Goal: Check status: Check status

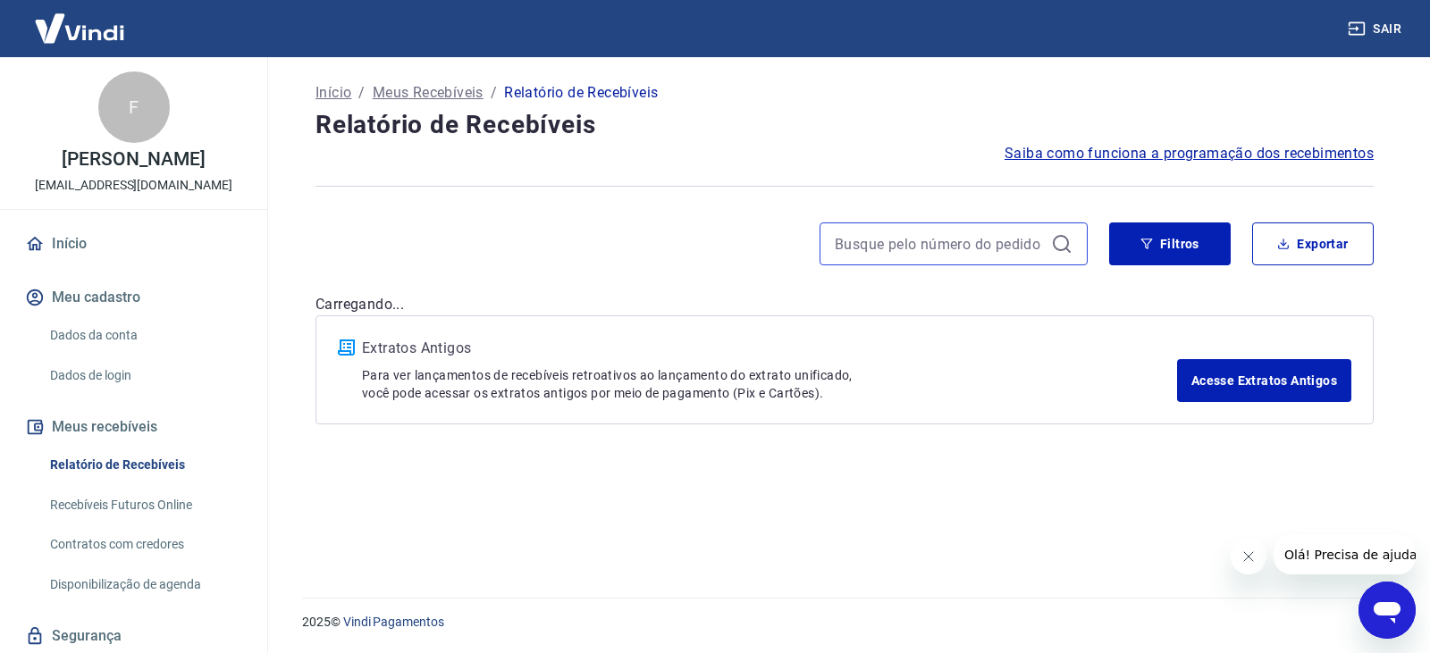
click at [977, 232] on input at bounding box center [938, 244] width 209 height 27
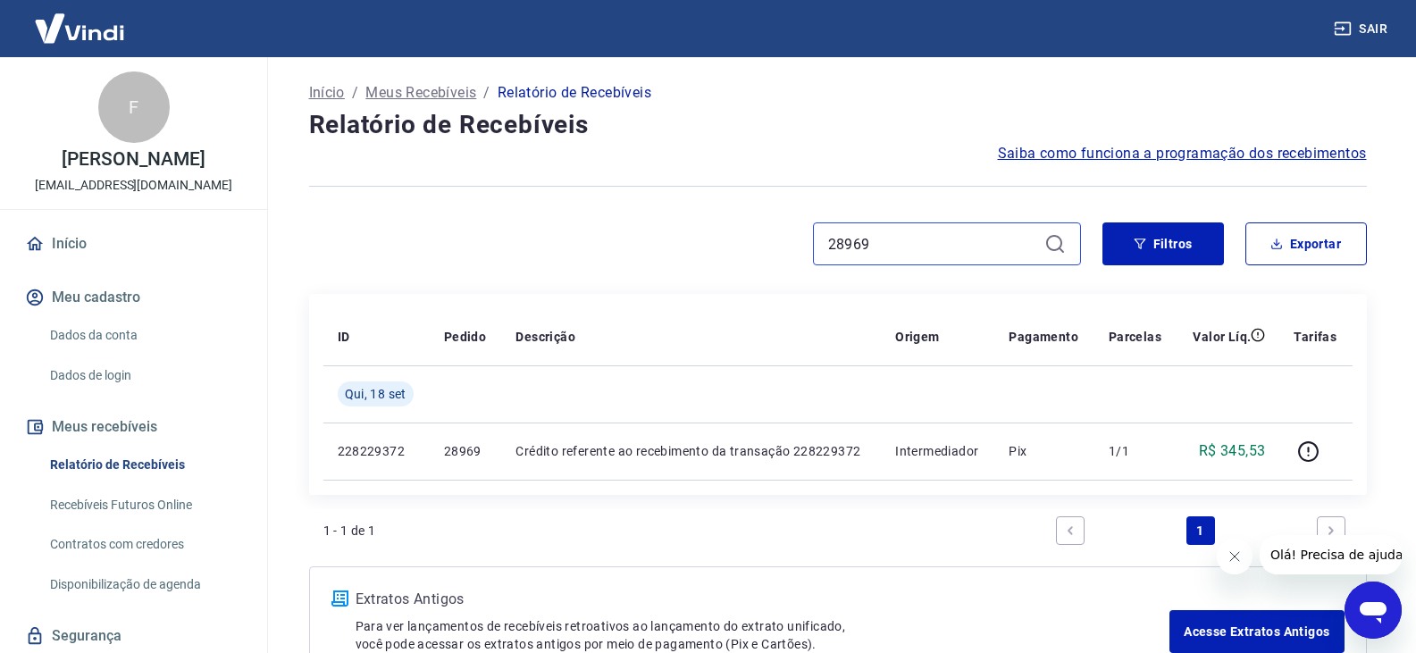
click at [977, 232] on input "28969" at bounding box center [932, 244] width 209 height 27
click at [977, 232] on input "28955" at bounding box center [932, 244] width 209 height 27
click at [972, 232] on input "28943" at bounding box center [932, 244] width 209 height 27
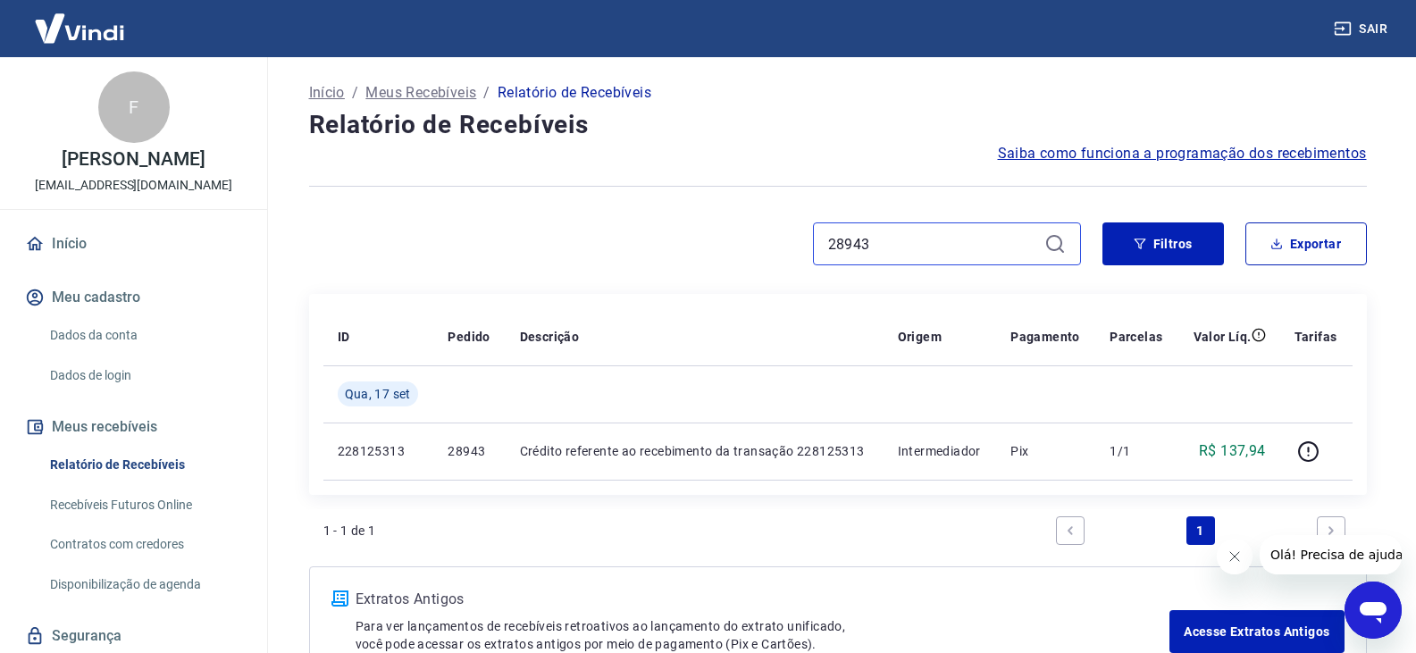
click at [972, 232] on input "28943" at bounding box center [932, 244] width 209 height 27
click at [972, 232] on input "28947" at bounding box center [932, 244] width 209 height 27
click at [972, 232] on input "28959" at bounding box center [932, 244] width 209 height 27
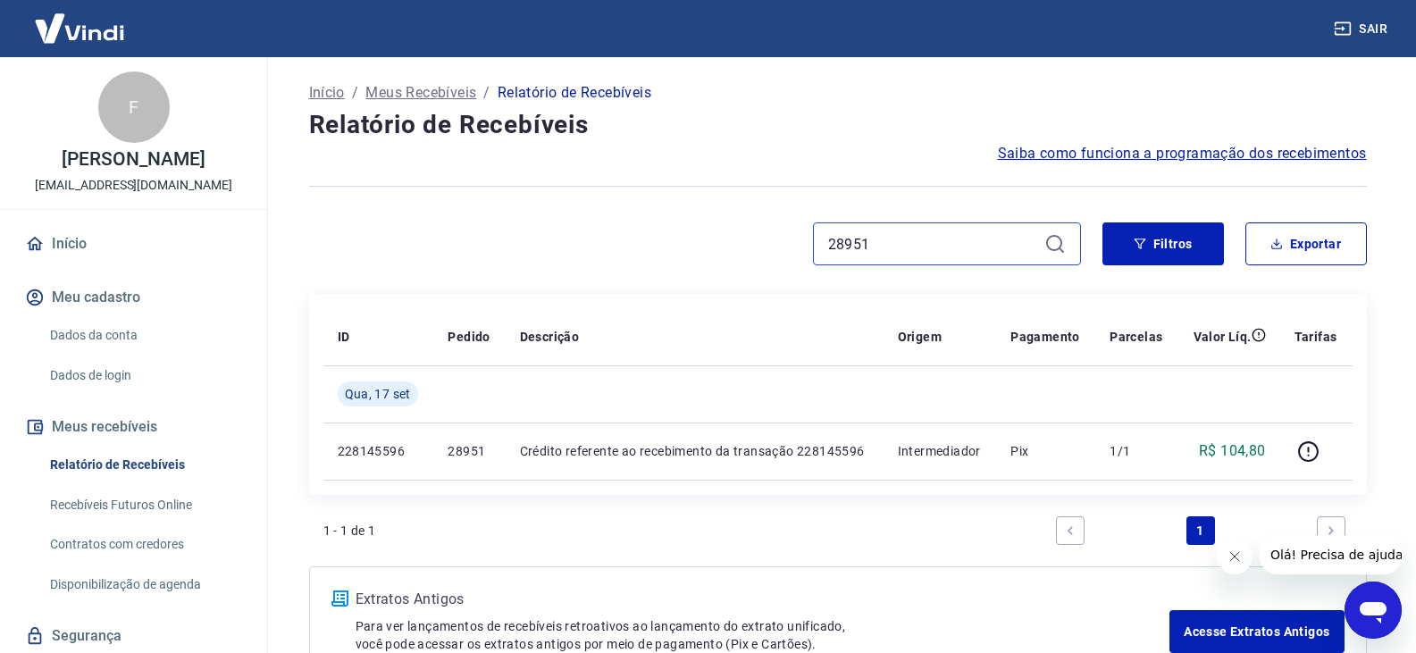
click at [972, 232] on input "28951" at bounding box center [932, 244] width 209 height 27
click at [972, 232] on input "28957" at bounding box center [932, 244] width 209 height 27
click at [963, 237] on input "28965" at bounding box center [932, 244] width 209 height 27
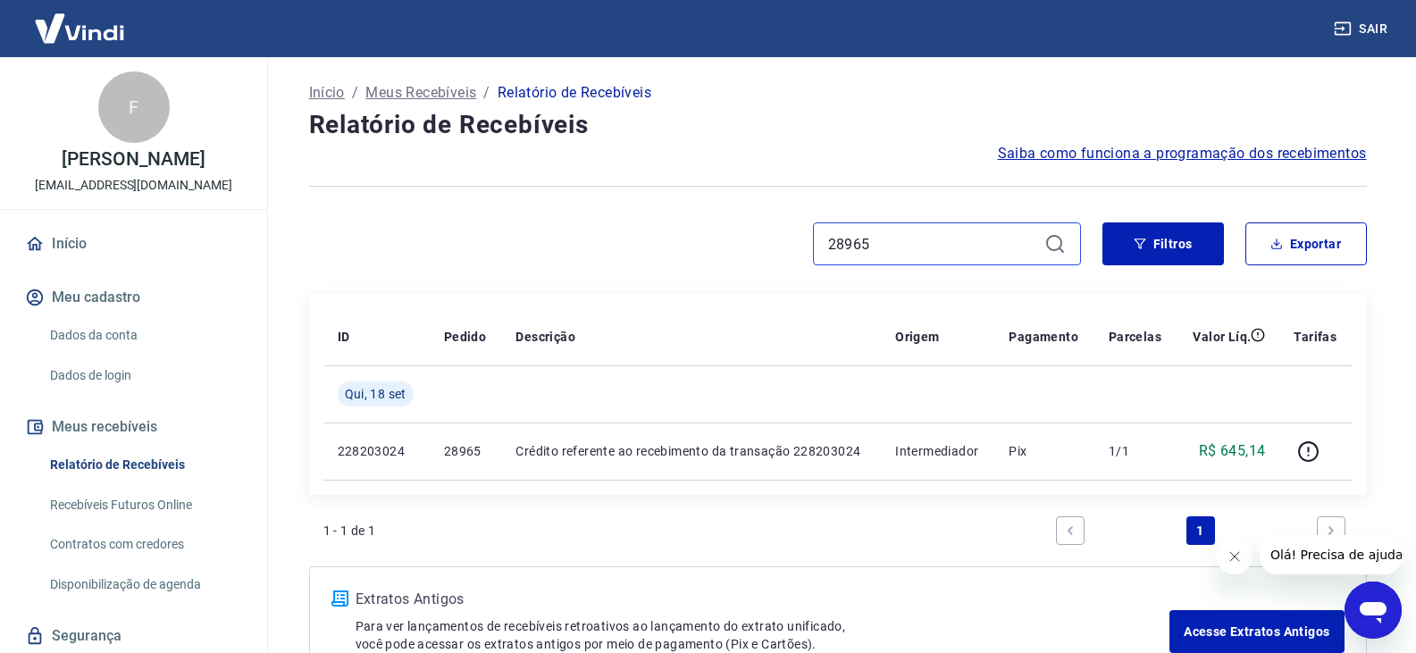
click at [963, 237] on input "28965" at bounding box center [932, 244] width 209 height 27
type input "28971"
